Goal: Task Accomplishment & Management: Use online tool/utility

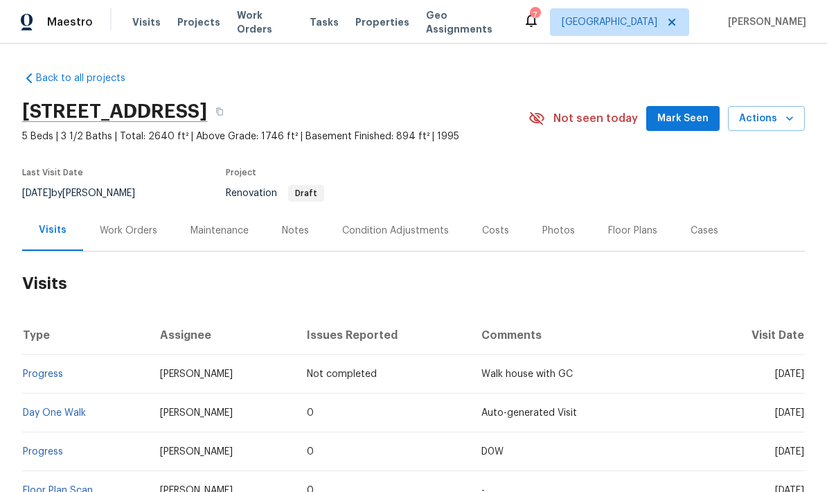
scroll to position [55, 0]
click at [754, 110] on span "Actions" at bounding box center [766, 118] width 55 height 17
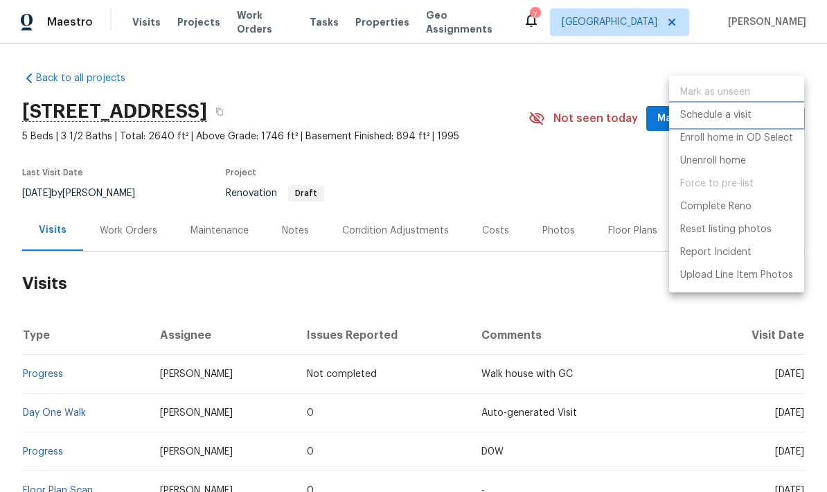
click at [689, 121] on p "Schedule a visit" at bounding box center [715, 115] width 71 height 15
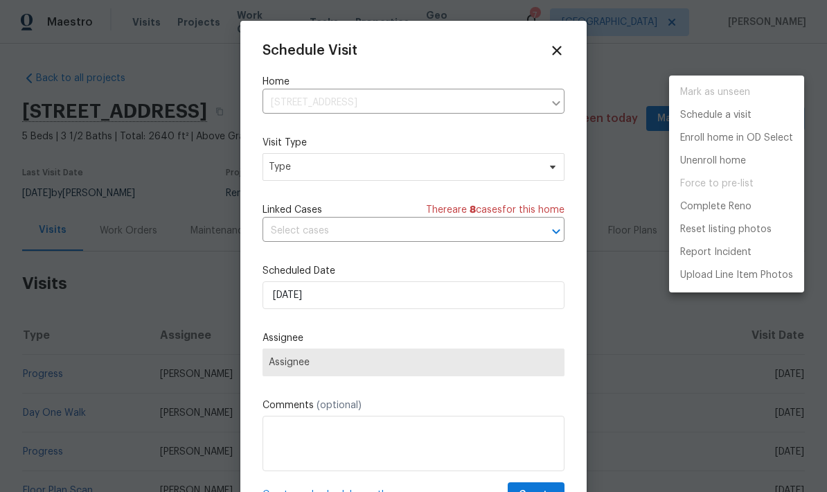
click at [283, 164] on div at bounding box center [413, 246] width 827 height 492
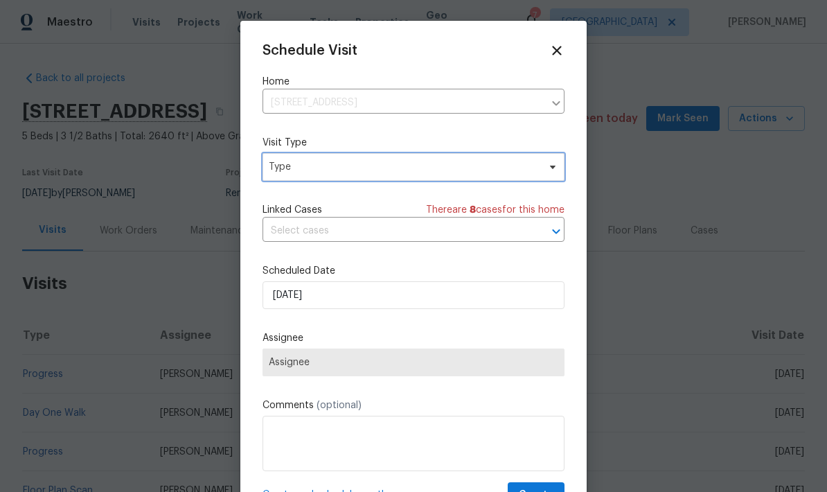
click at [292, 171] on span "Type" at bounding box center [403, 167] width 269 height 14
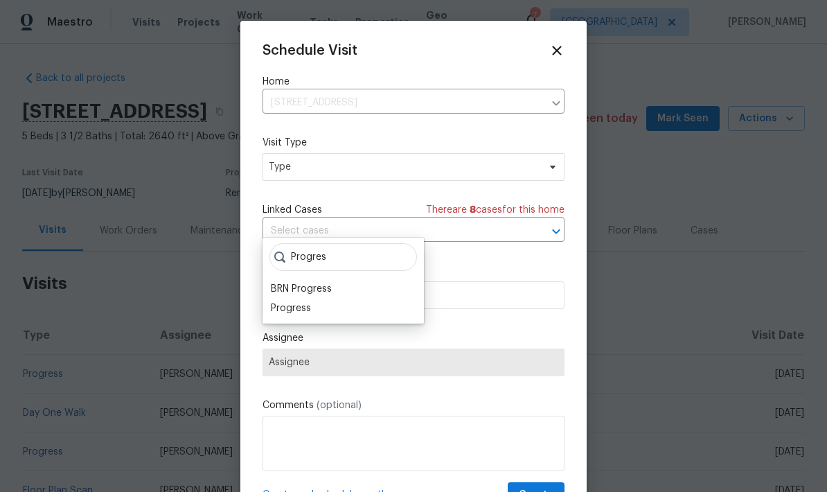
scroll to position [0, 0]
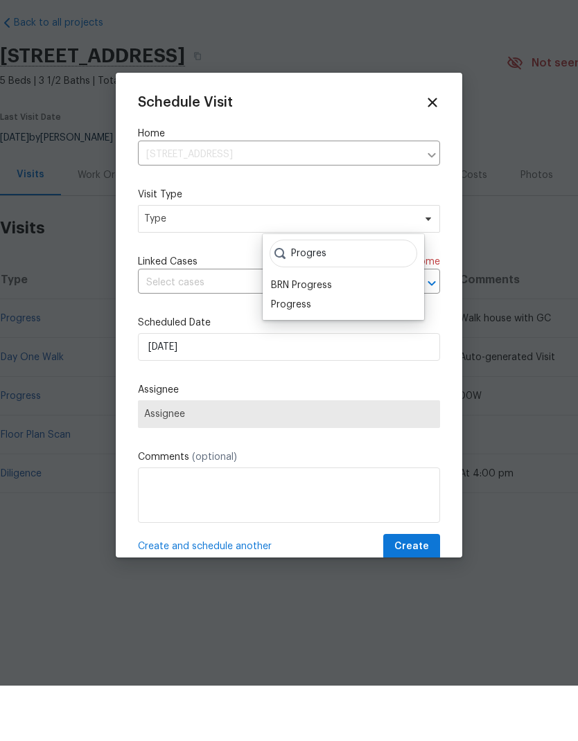
type input "Progres"
click at [281, 353] on div "Progress" at bounding box center [291, 360] width 40 height 14
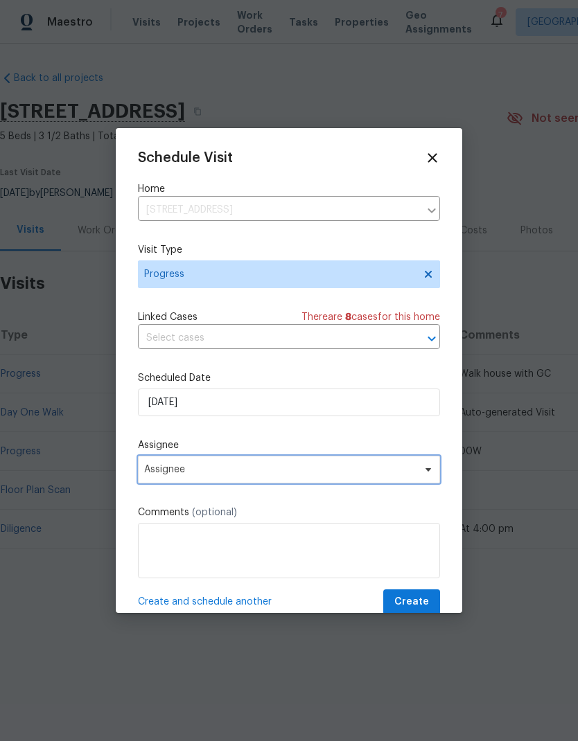
click at [152, 471] on span "Assignee" at bounding box center [280, 469] width 272 height 11
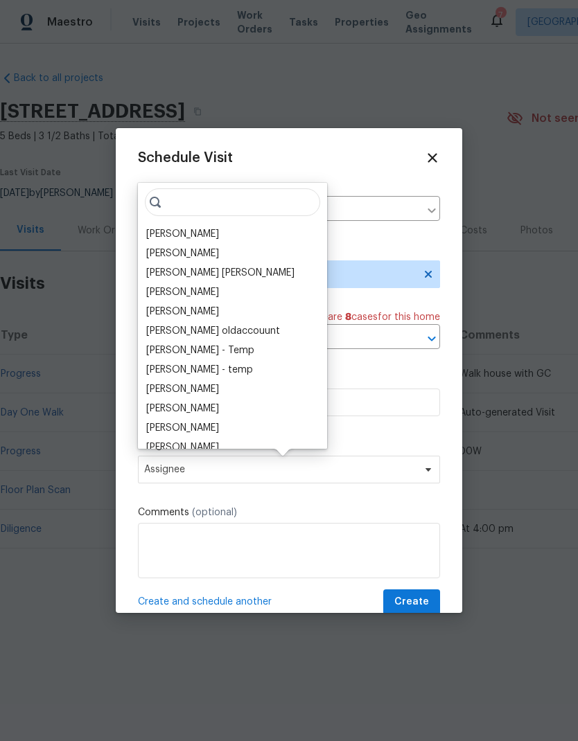
click at [160, 229] on div "[PERSON_NAME]" at bounding box center [182, 234] width 73 height 14
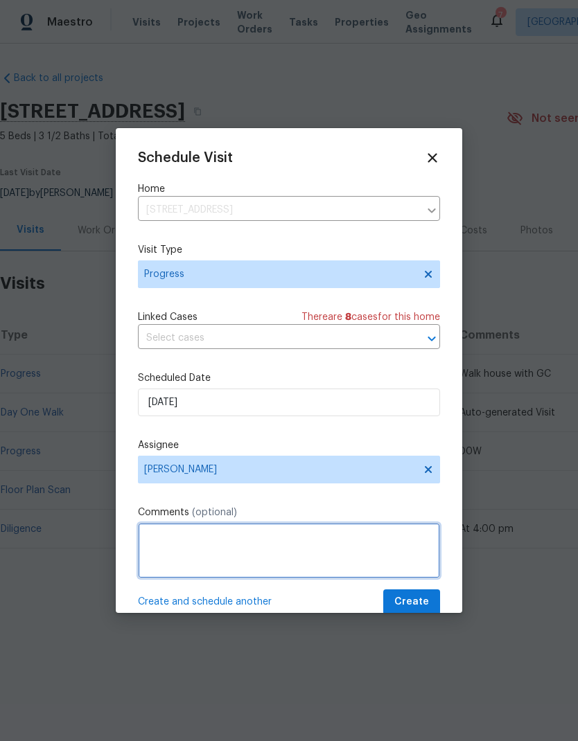
click at [154, 491] on textarea at bounding box center [289, 550] width 302 height 55
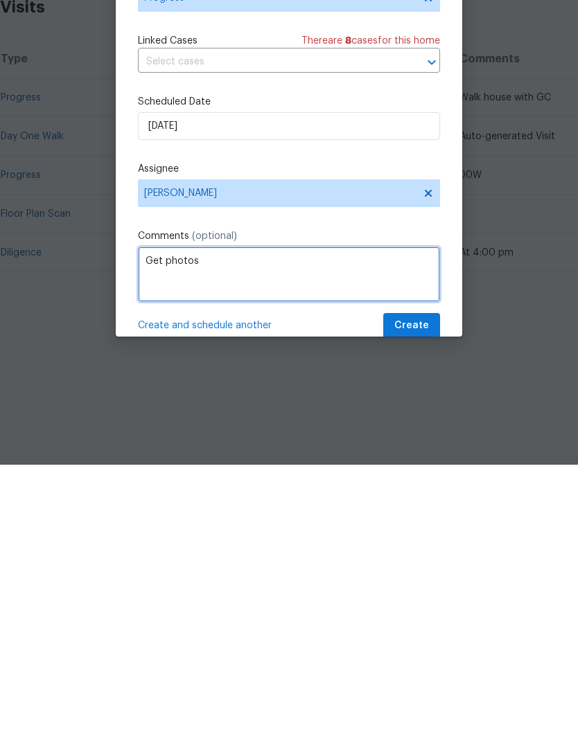
type textarea "Get photos"
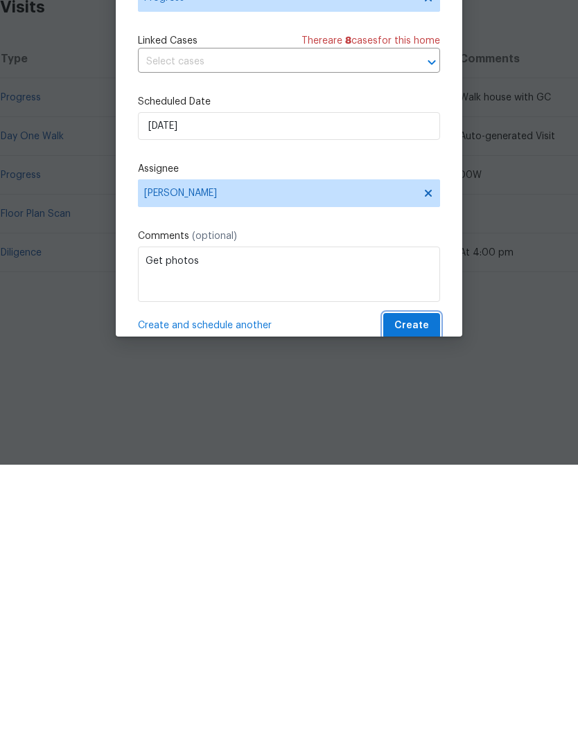
click at [409, 491] on span "Create" at bounding box center [411, 602] width 35 height 17
